Goal: Task Accomplishment & Management: Manage account settings

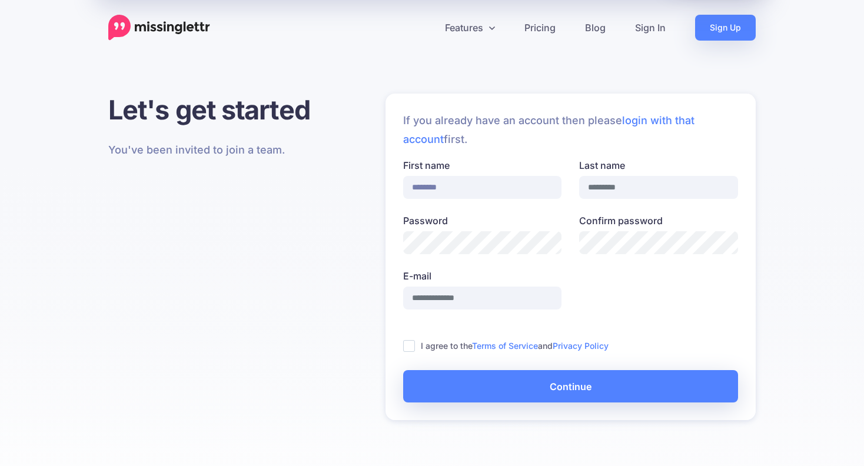
type input "********"
type input "**********"
click at [411, 347] on ins at bounding box center [409, 346] width 12 height 12
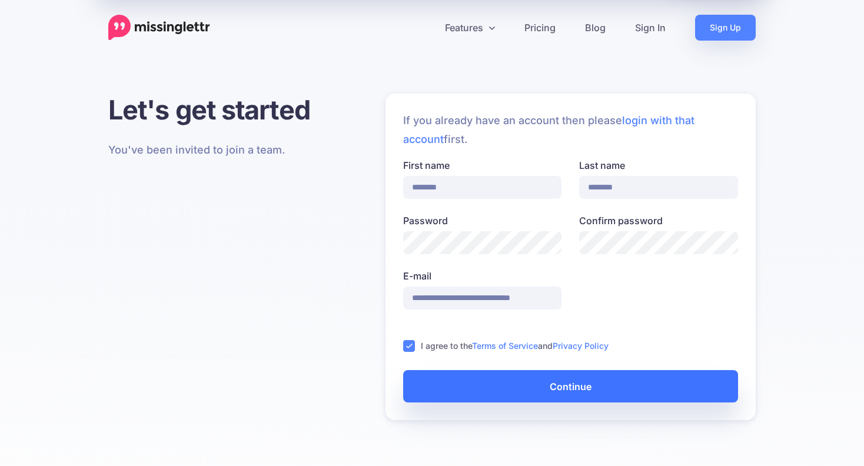
click at [467, 381] on button "Continue" at bounding box center [570, 386] width 335 height 32
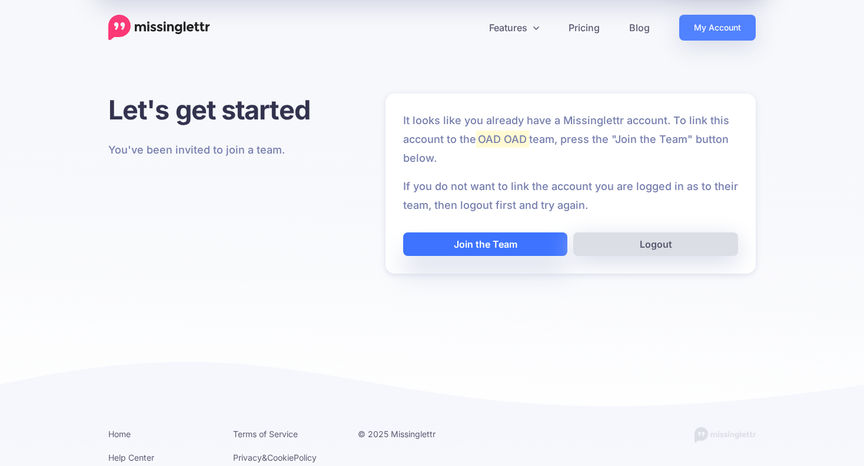
click at [456, 236] on button "Join the Team" at bounding box center [485, 244] width 165 height 24
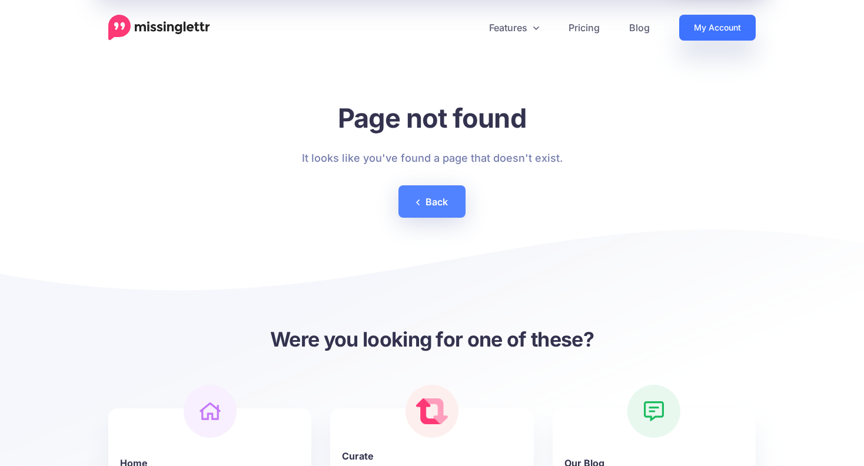
click at [713, 28] on link "My Account" at bounding box center [717, 28] width 77 height 26
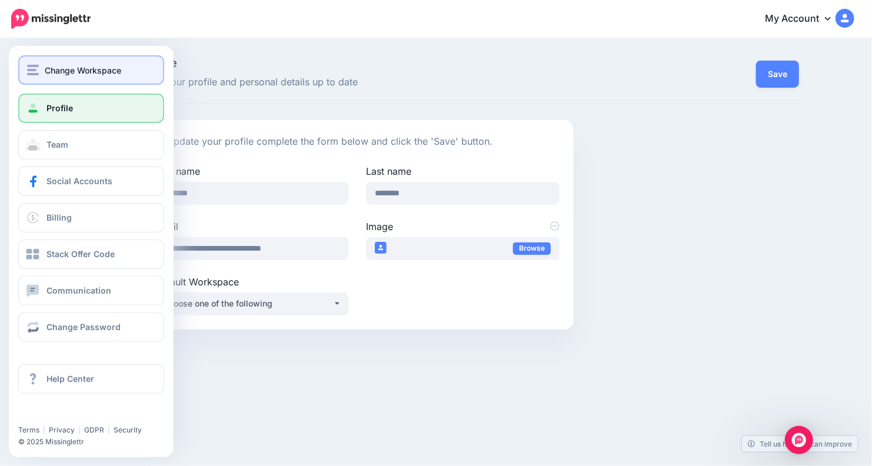
click at [45, 67] on span "Change Workspace" at bounding box center [83, 71] width 77 height 14
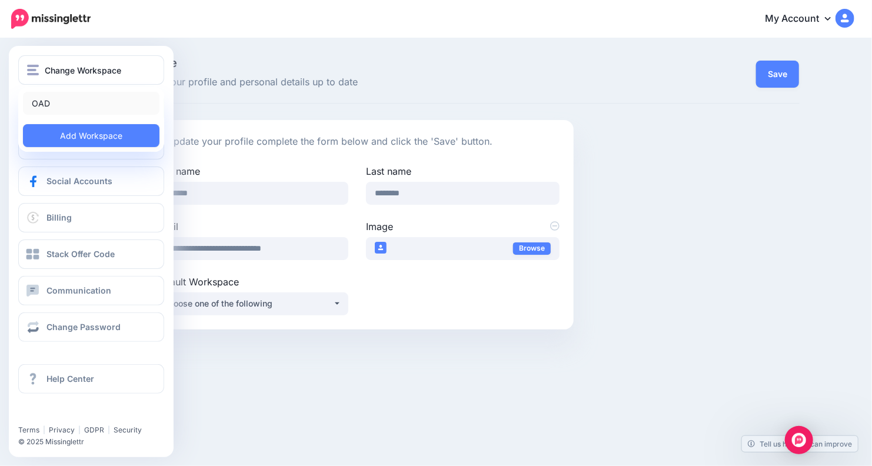
click at [39, 96] on link "OAD" at bounding box center [91, 103] width 137 height 23
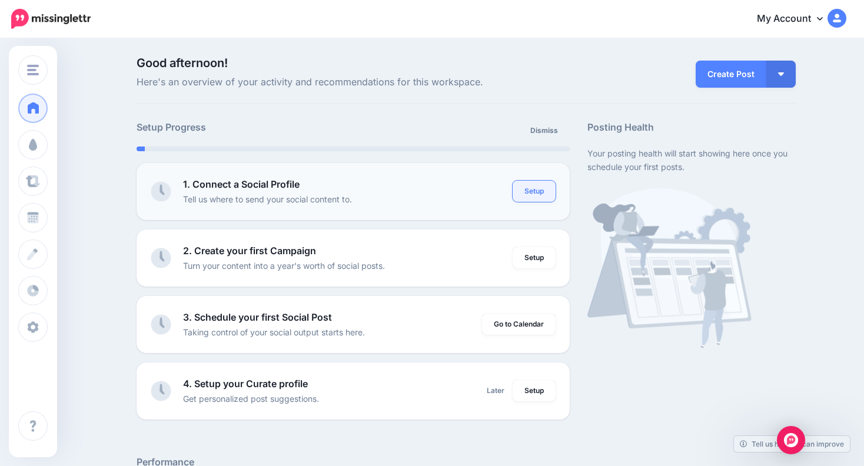
click at [537, 191] on link "Setup" at bounding box center [534, 191] width 43 height 21
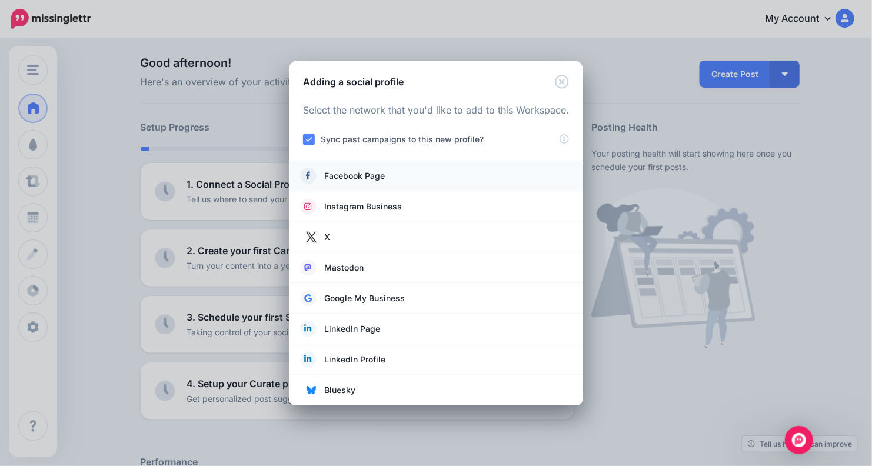
click at [393, 179] on link "Facebook Page" at bounding box center [436, 176] width 271 height 16
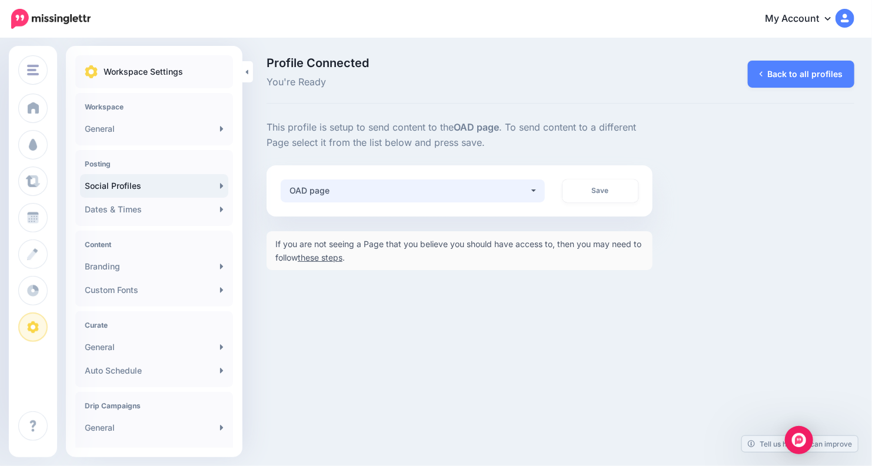
click at [534, 186] on button "OAD page" at bounding box center [413, 190] width 264 height 23
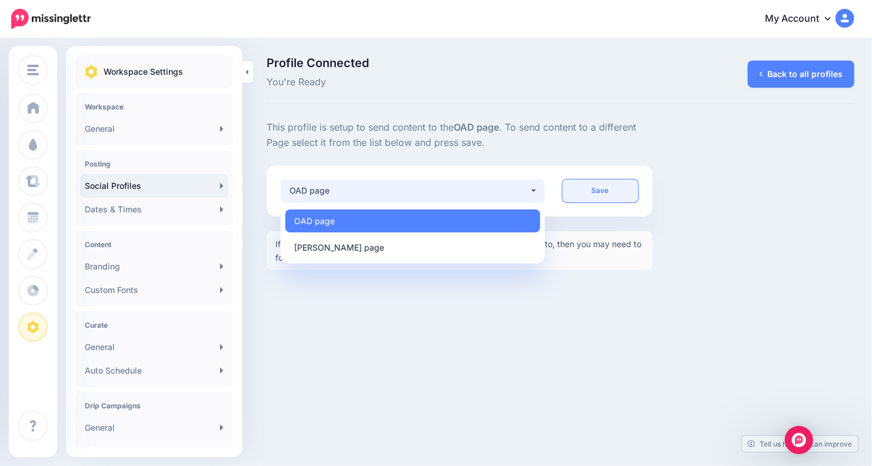
click at [596, 190] on link "Save" at bounding box center [601, 190] width 77 height 23
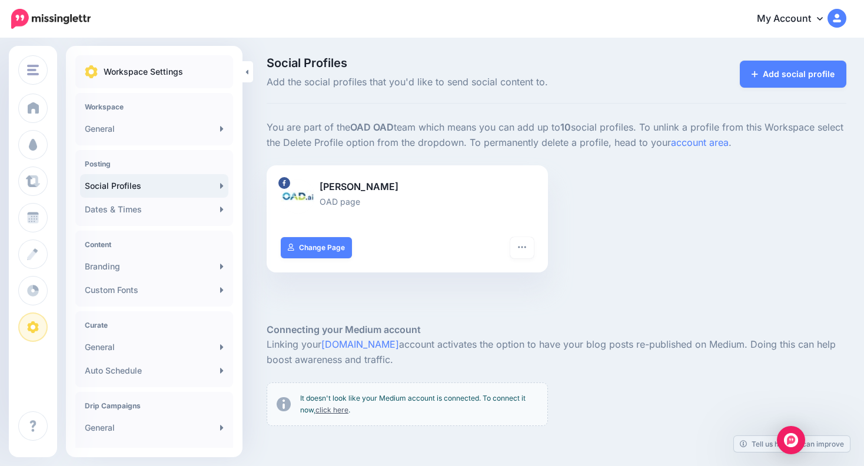
click at [115, 189] on link "Social Profiles" at bounding box center [154, 186] width 148 height 24
click at [786, 78] on link "Add social profile" at bounding box center [793, 74] width 107 height 27
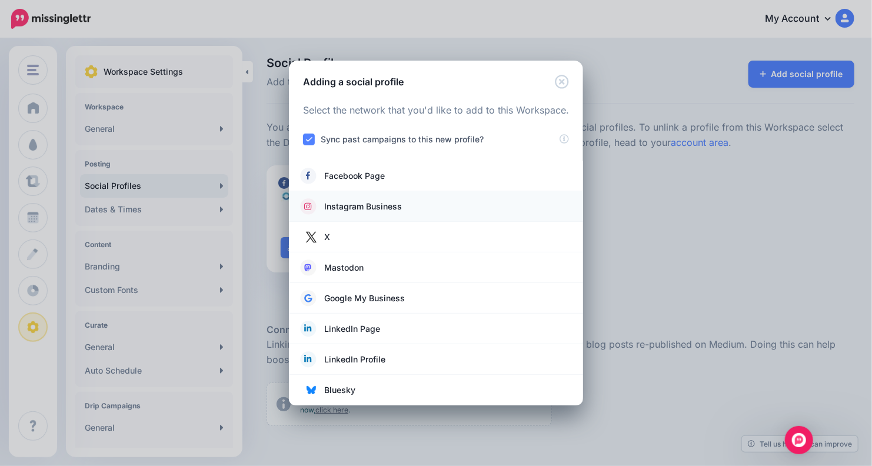
click at [398, 200] on span "Instagram Business" at bounding box center [363, 207] width 78 height 14
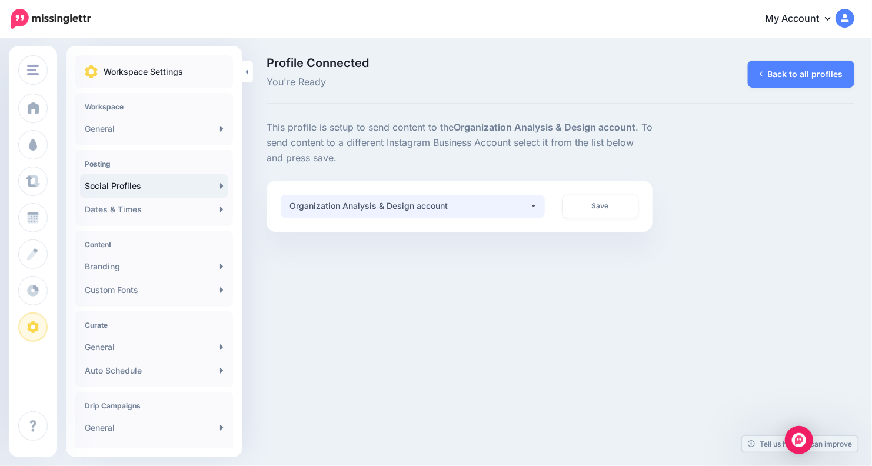
click at [491, 209] on div "Organization Analysis & Design account" at bounding box center [410, 206] width 240 height 14
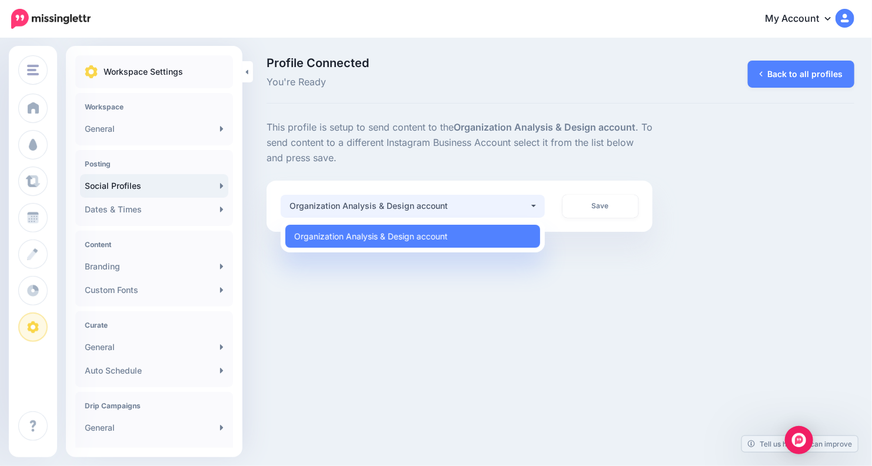
click at [491, 209] on div "Organization Analysis & Design account" at bounding box center [410, 206] width 240 height 14
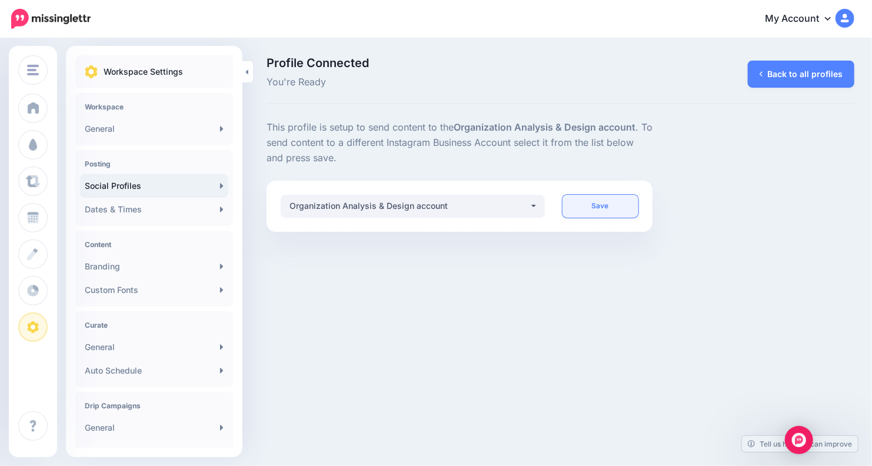
click at [604, 208] on link "Save" at bounding box center [601, 206] width 77 height 23
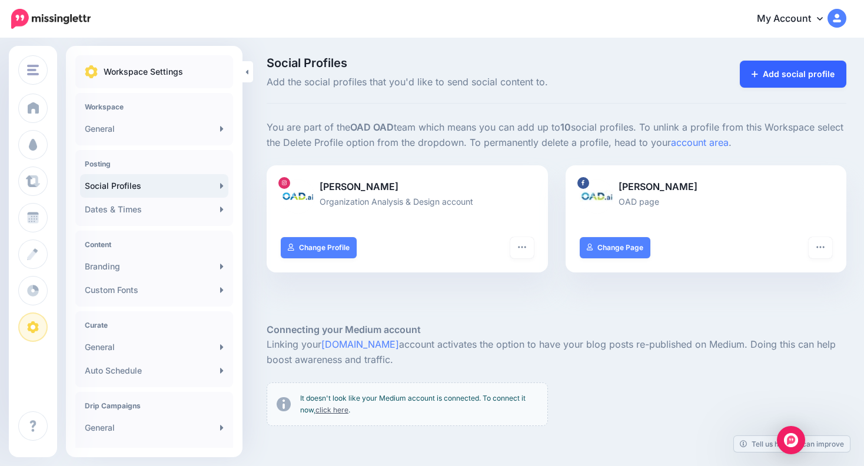
click at [833, 74] on link "Add social profile" at bounding box center [793, 74] width 107 height 27
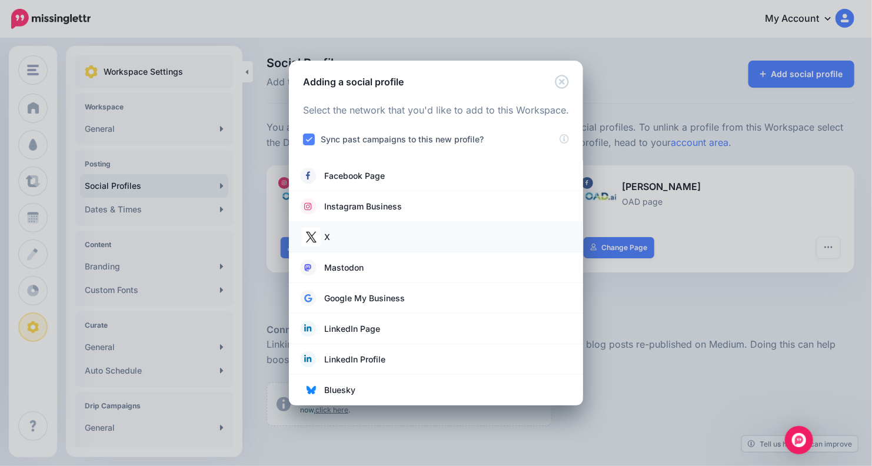
click at [402, 238] on link "X" at bounding box center [436, 237] width 271 height 16
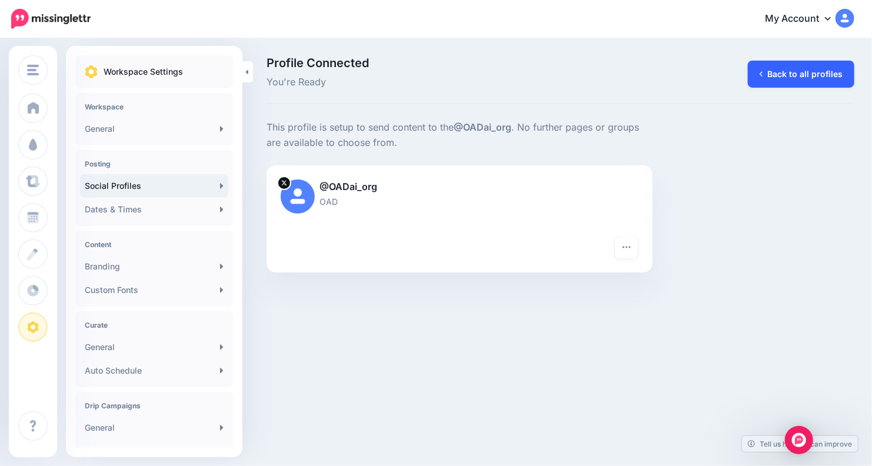
click at [792, 69] on link "Back to all profiles" at bounding box center [801, 74] width 107 height 27
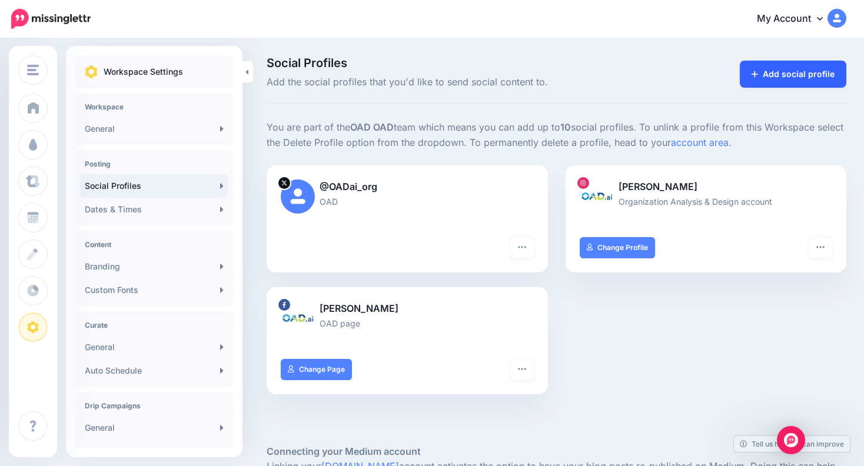
click at [781, 72] on link "Add social profile" at bounding box center [793, 74] width 107 height 27
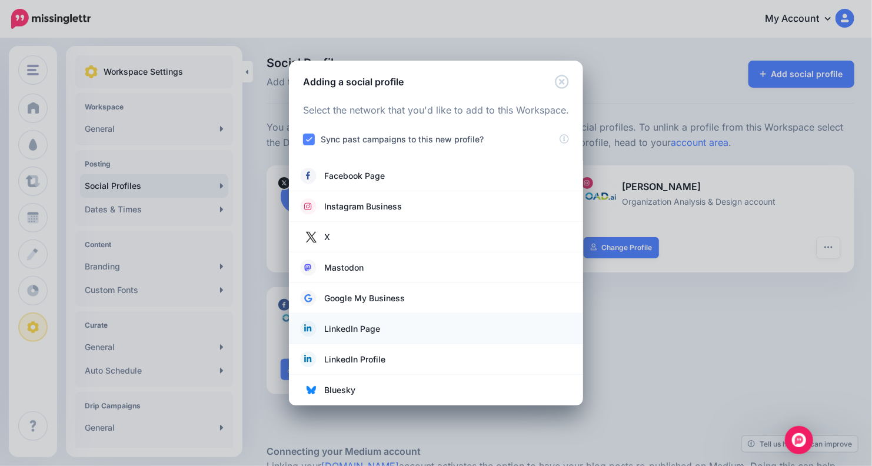
click at [359, 333] on span "LinkedIn Page" at bounding box center [352, 329] width 56 height 14
